Goal: Task Accomplishment & Management: Use online tool/utility

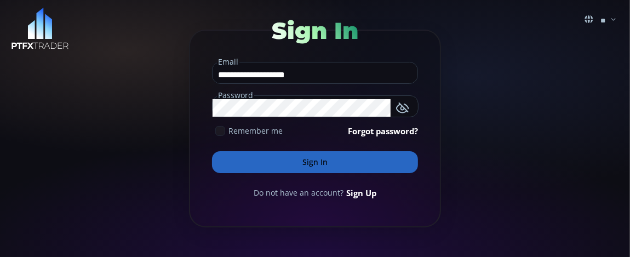
click at [295, 160] on button "Sign In" at bounding box center [315, 162] width 206 height 22
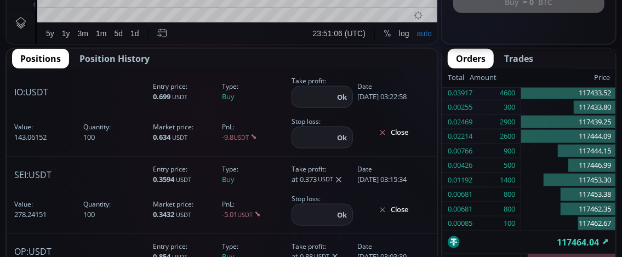
scroll to position [548, 0]
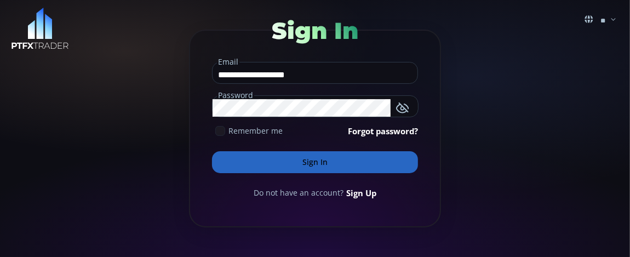
click at [291, 161] on button "Sign In" at bounding box center [315, 162] width 206 height 22
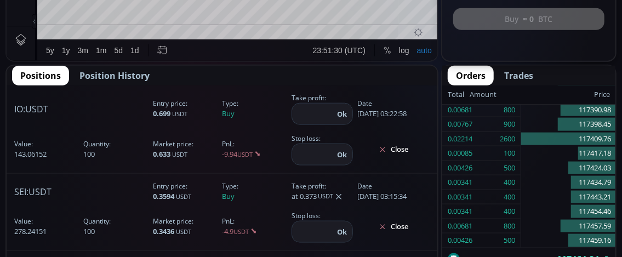
scroll to position [603, 0]
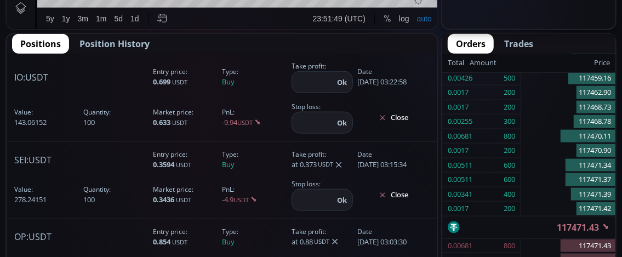
click at [298, 87] on input "number" at bounding box center [313, 82] width 42 height 21
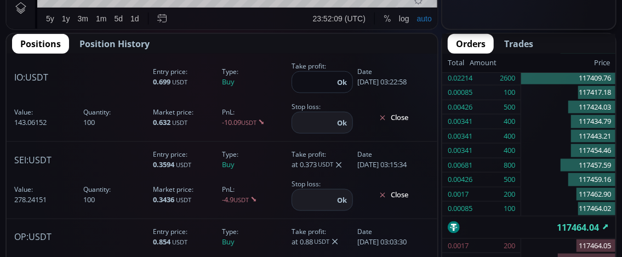
type input "****"
click at [336, 80] on button "Ok" at bounding box center [342, 82] width 16 height 12
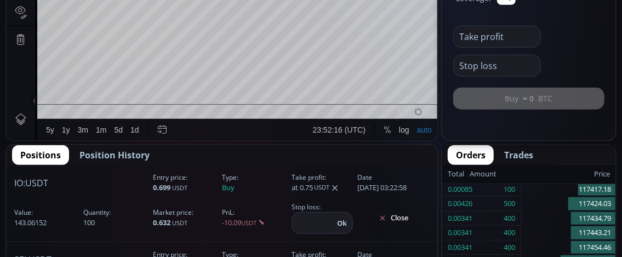
scroll to position [439, 0]
